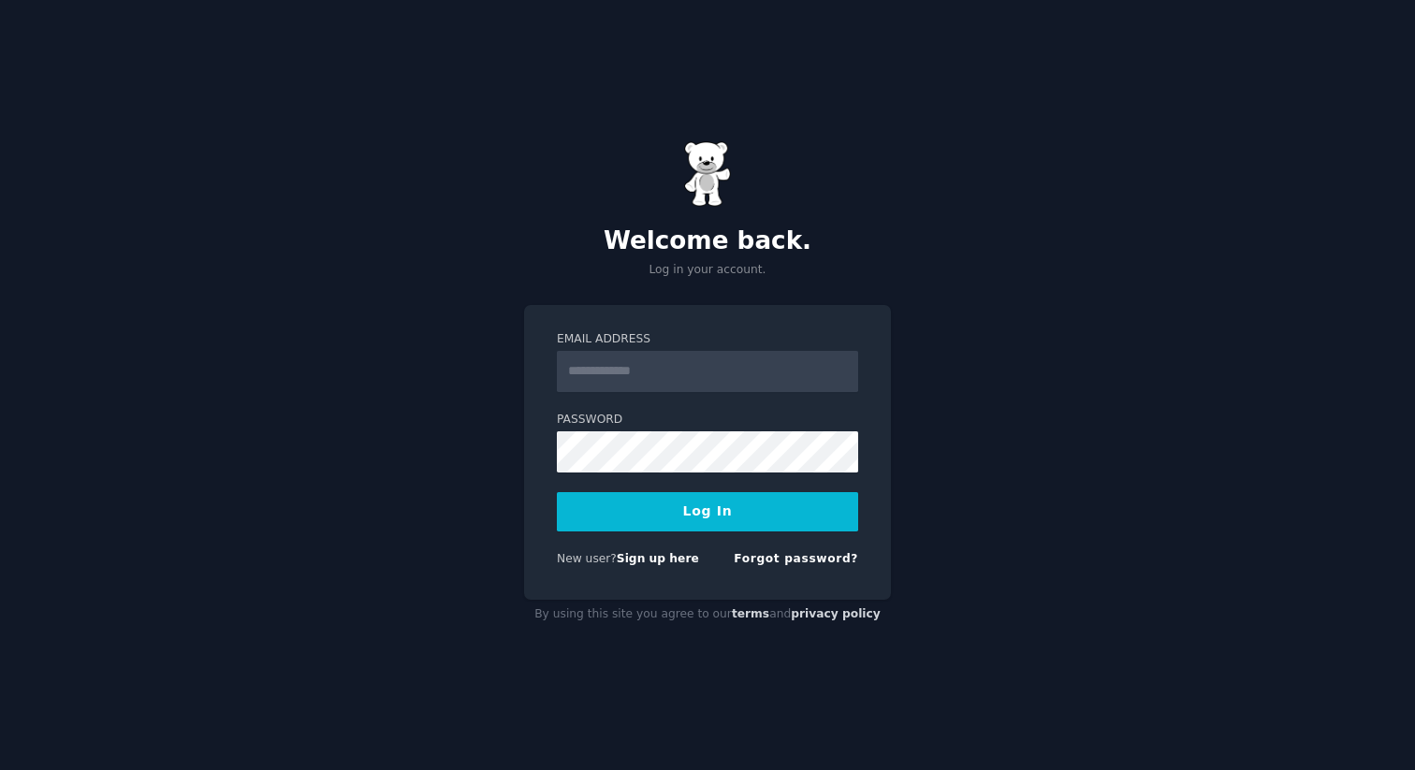
type input "**********"
click at [743, 497] on button "Log In" at bounding box center [707, 511] width 301 height 39
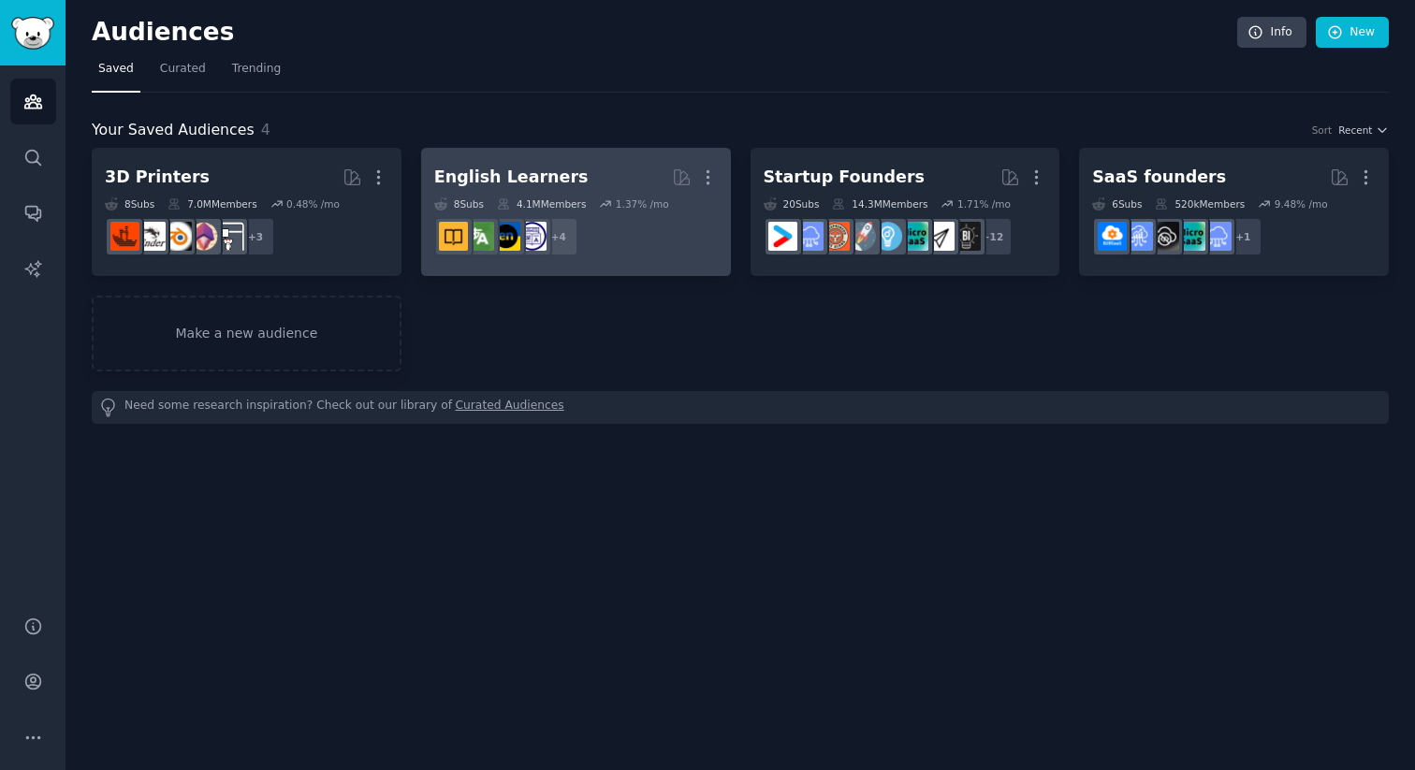
click at [542, 189] on h2 "English Learners More" at bounding box center [575, 177] width 283 height 33
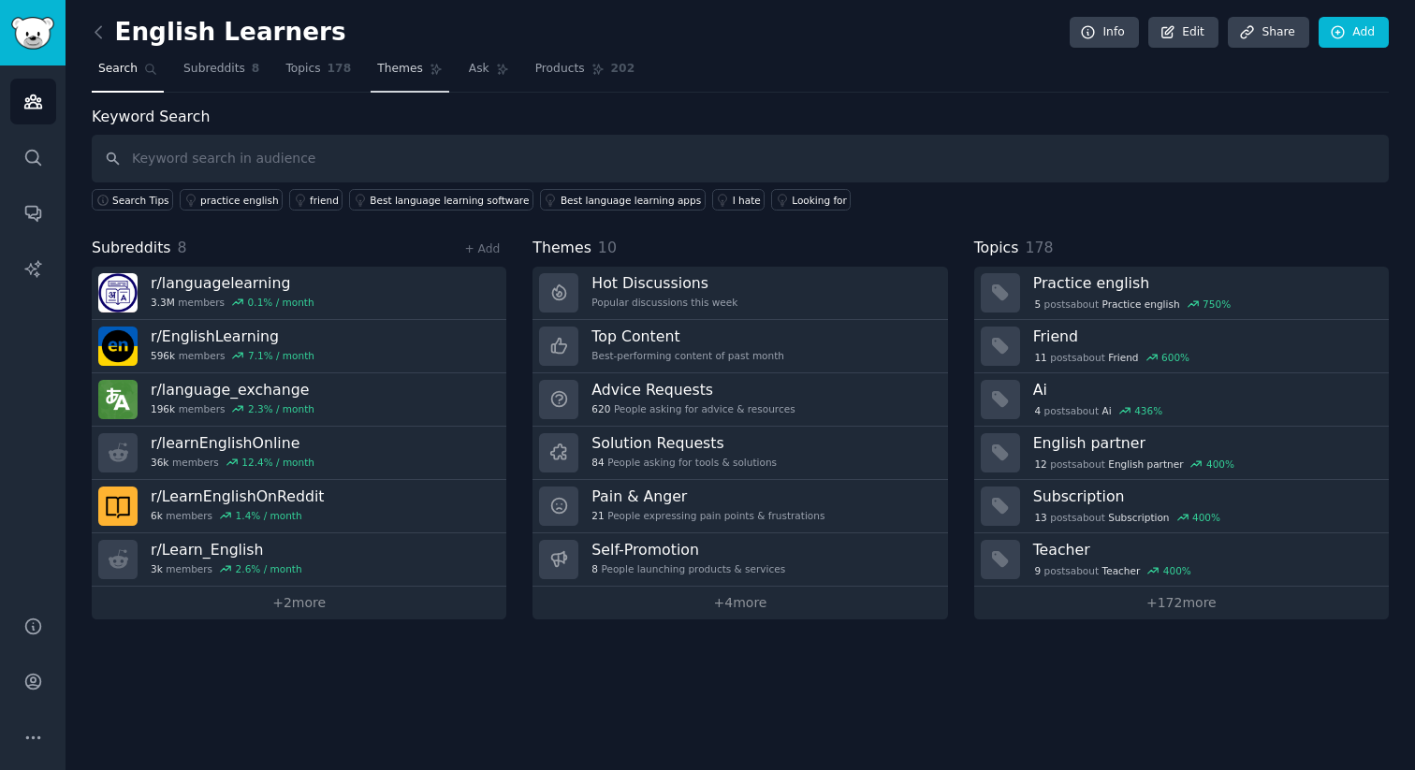
click at [425, 83] on link "Themes" at bounding box center [409, 73] width 79 height 38
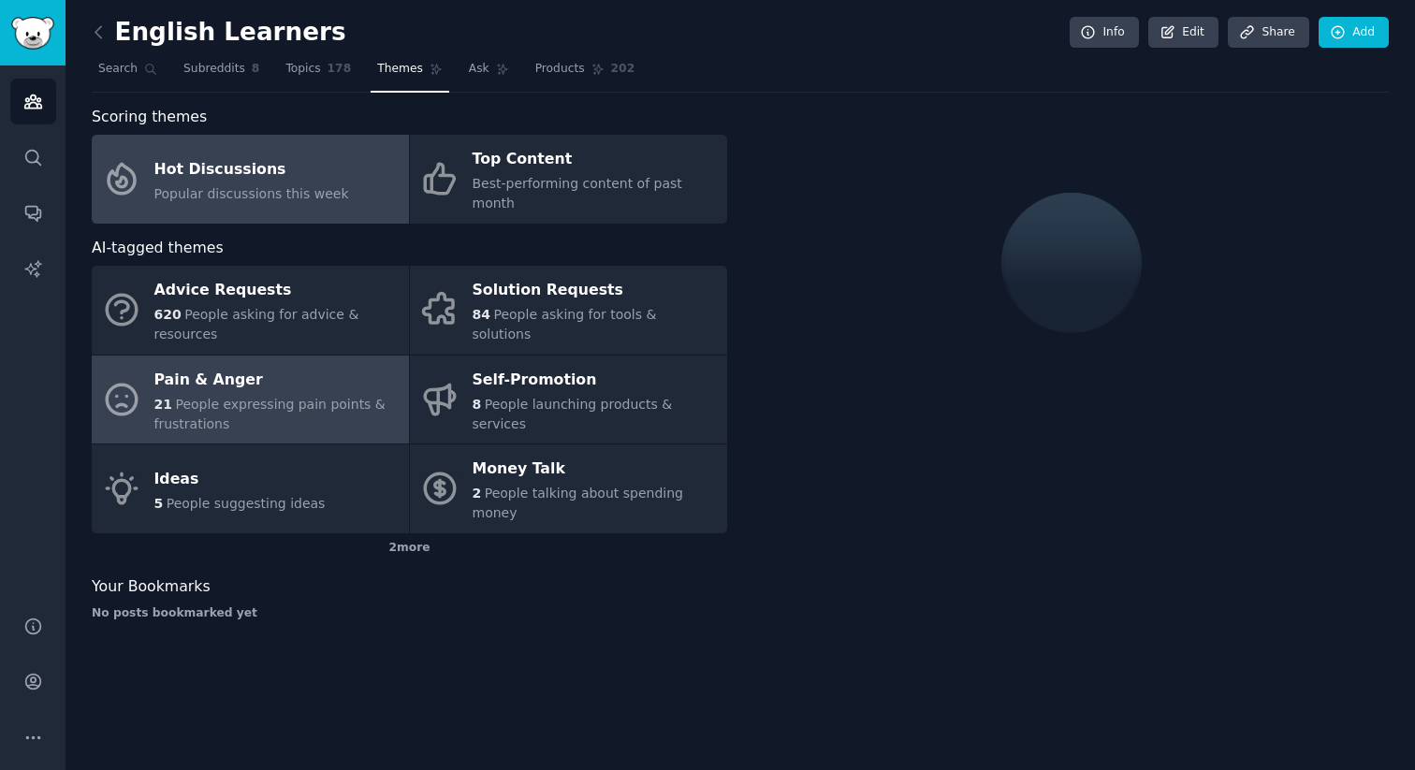
click at [368, 365] on div "Pain & Anger" at bounding box center [276, 380] width 245 height 30
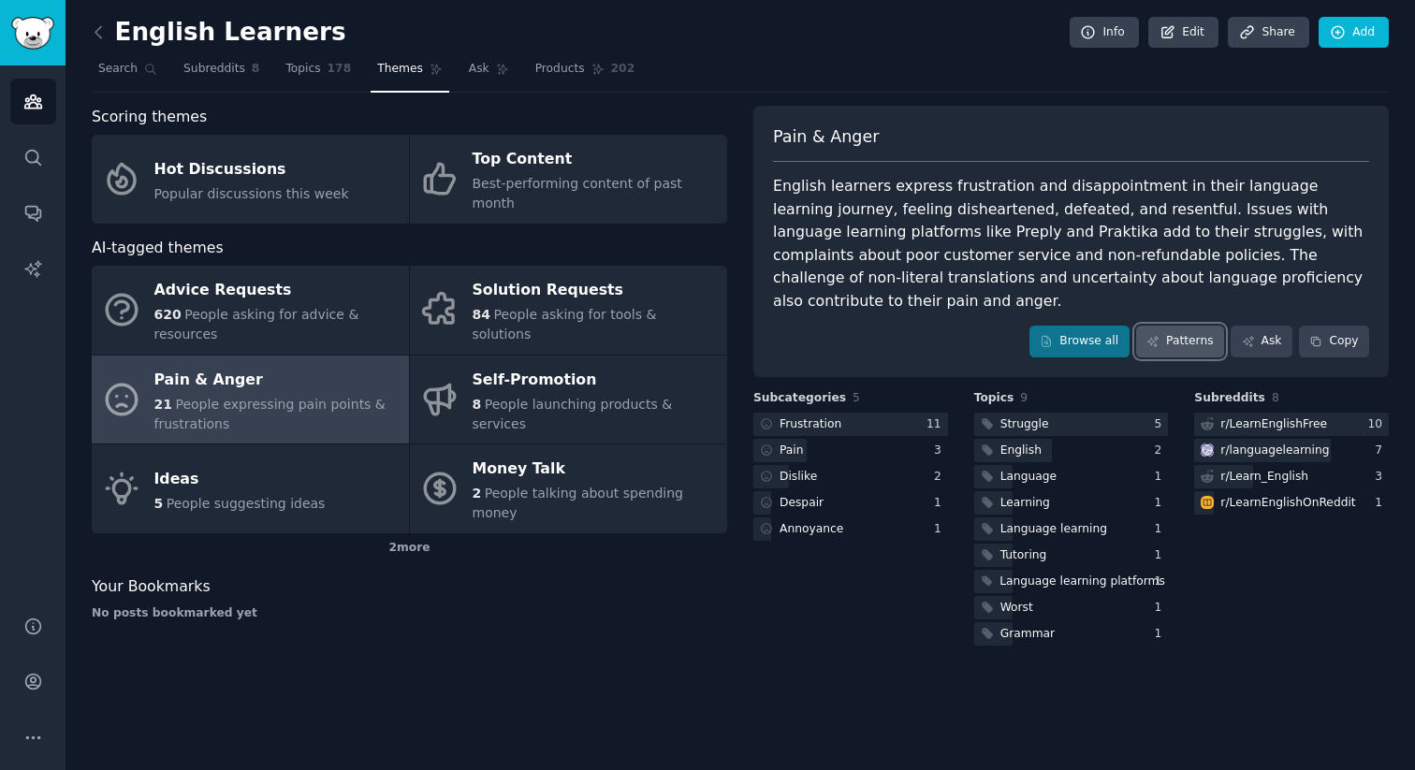
click at [1182, 326] on link "Patterns" at bounding box center [1180, 342] width 88 height 32
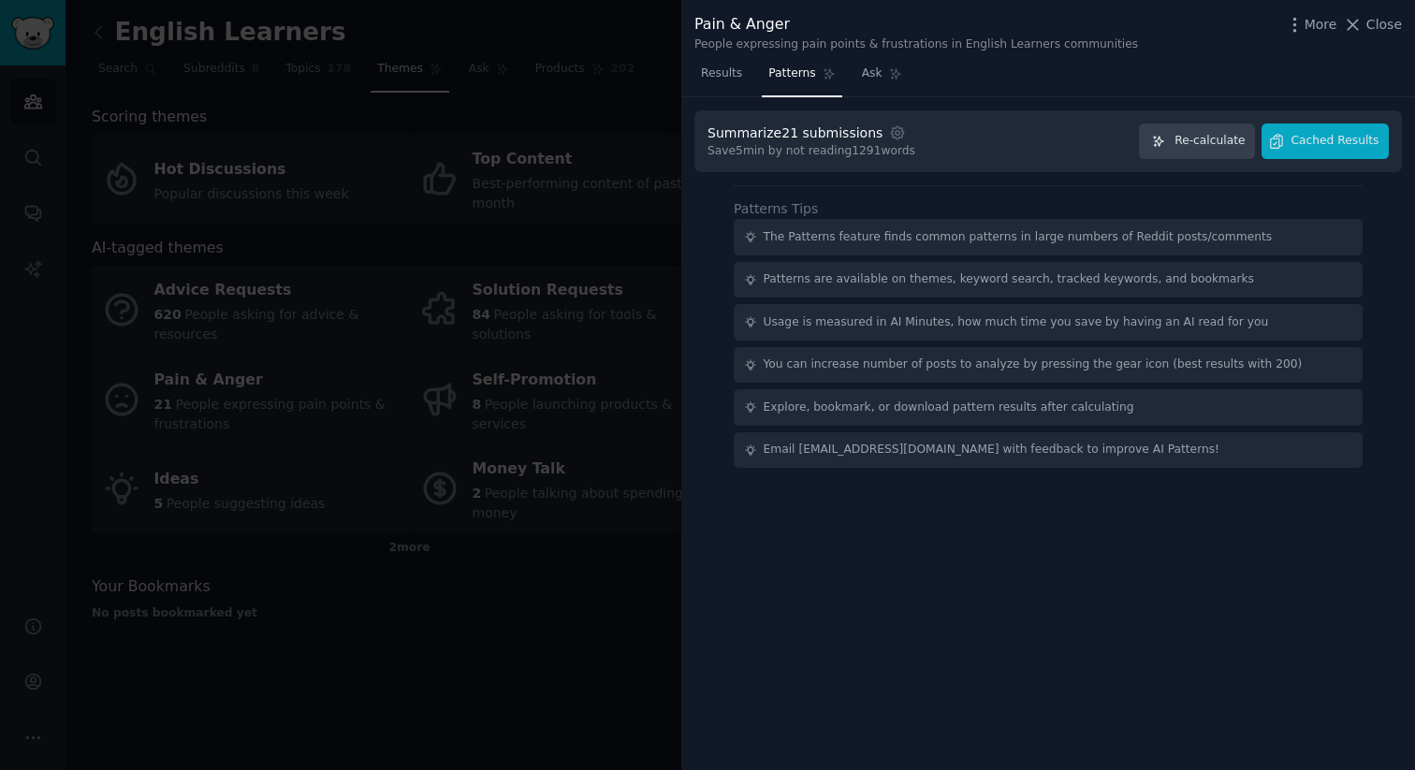
click at [1317, 160] on div "Summarize 21 submissions Settings Save 5 min by not reading 1291 words Re-calcu…" at bounding box center [1047, 141] width 707 height 63
click at [1325, 143] on span "Cached Results" at bounding box center [1335, 141] width 88 height 17
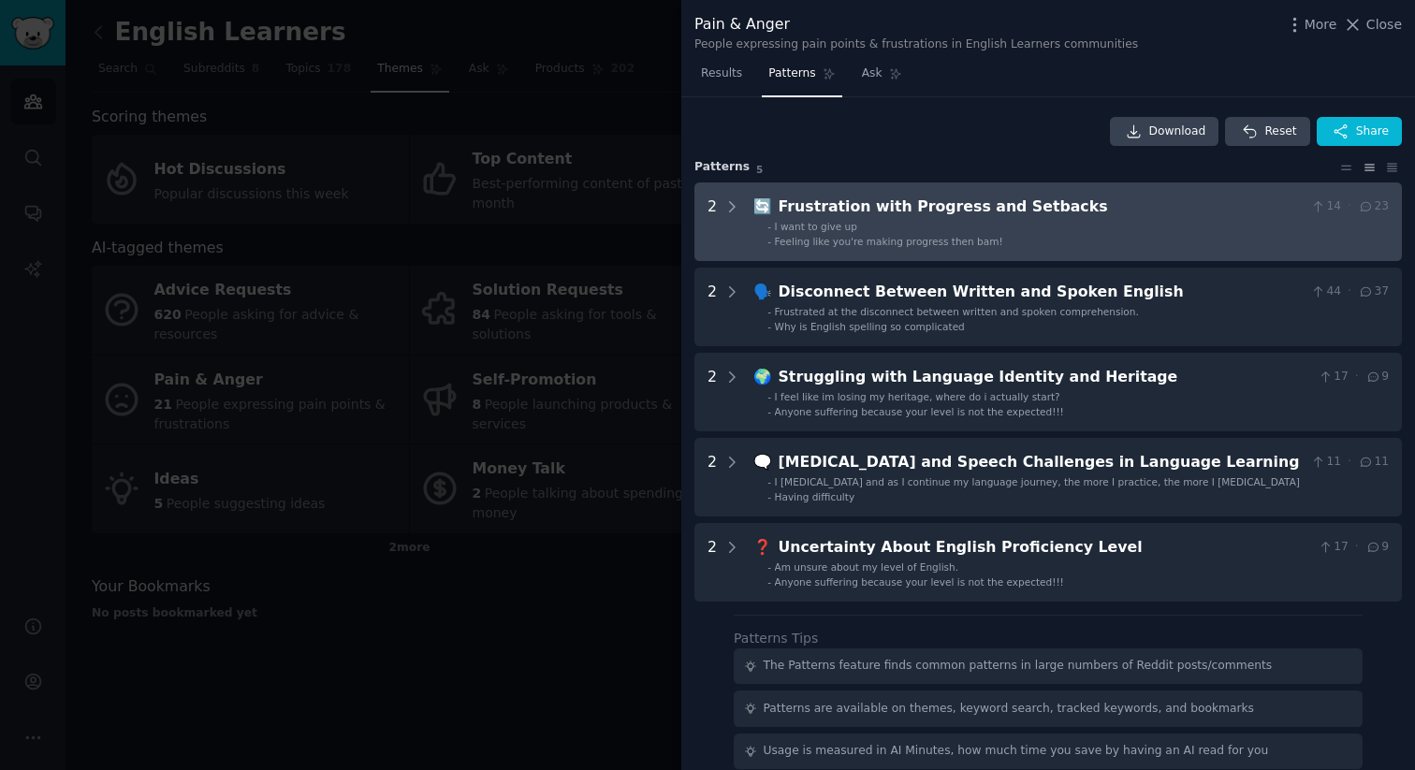
click at [1039, 225] on li "- I want to give up" at bounding box center [1077, 226] width 621 height 13
